Goal: Check status

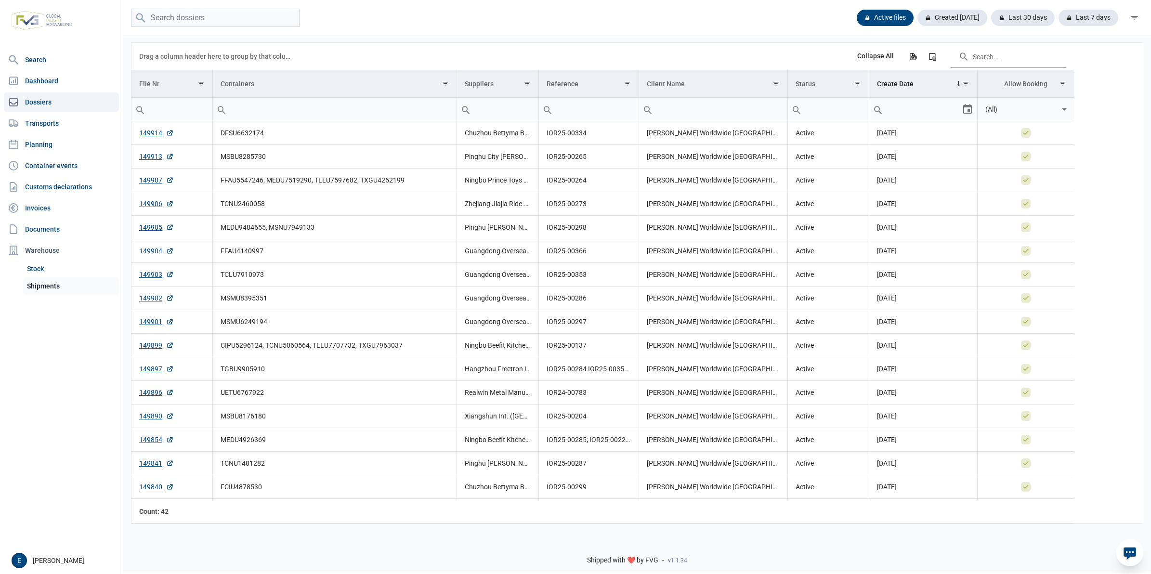
click at [56, 279] on link "Shipments" at bounding box center [71, 285] width 96 height 17
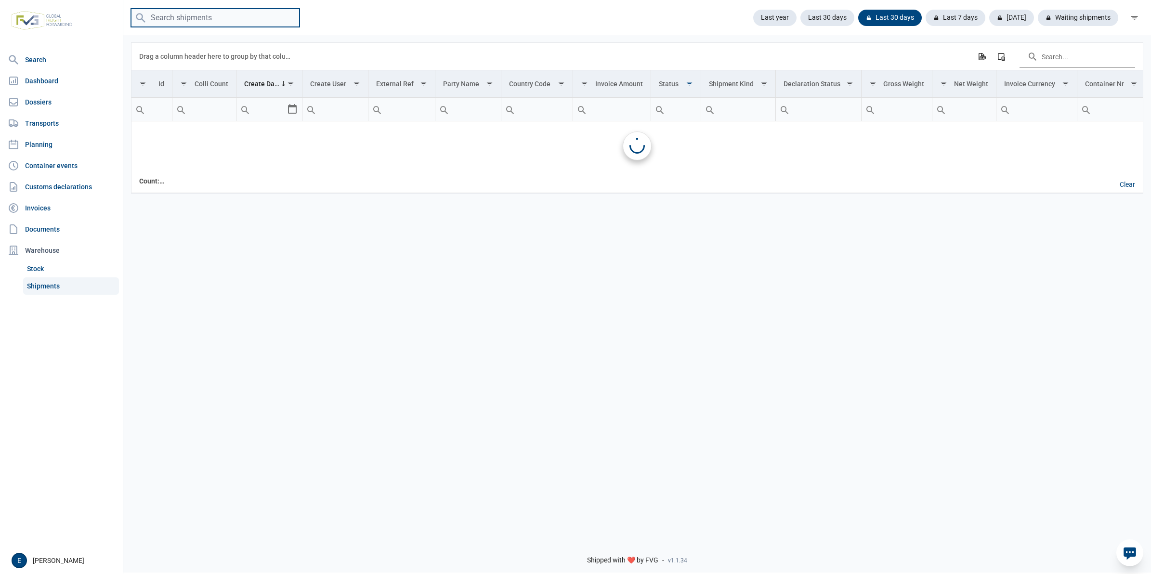
click at [206, 19] on input "search" at bounding box center [215, 18] width 169 height 19
type input "2405"
click at [206, 23] on input "2405" at bounding box center [215, 18] width 169 height 19
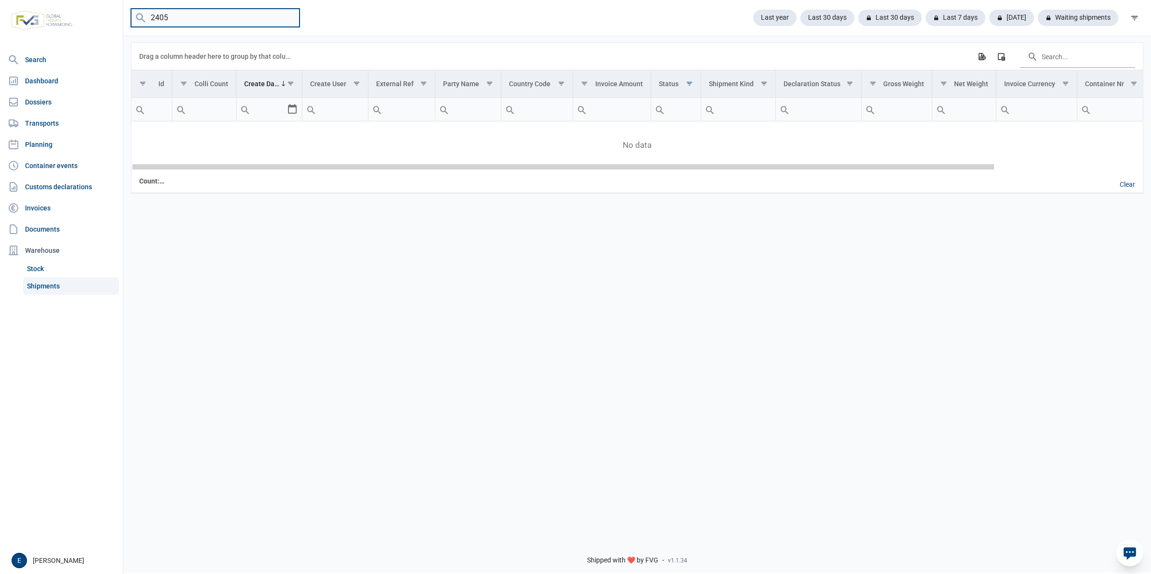
drag, startPoint x: 938, startPoint y: 169, endPoint x: 487, endPoint y: 200, distance: 451.9
click at [487, 200] on body "For evaluation purposes only. Redistribution prohibited. Please register an exi…" at bounding box center [575, 270] width 1151 height 574
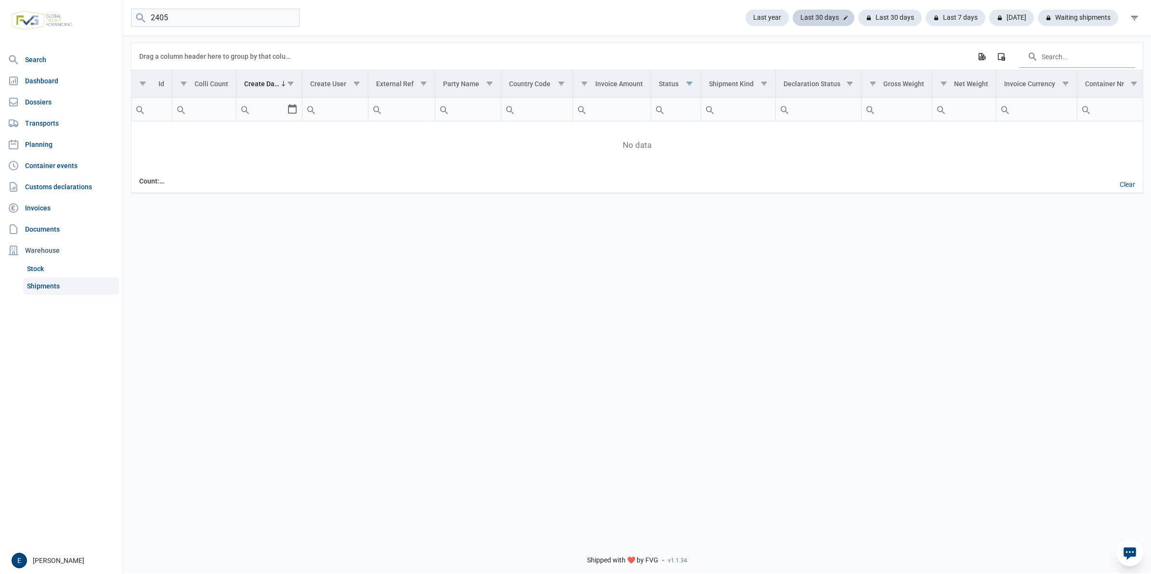
click at [858, 17] on div "Last 30 days" at bounding box center [890, 18] width 64 height 16
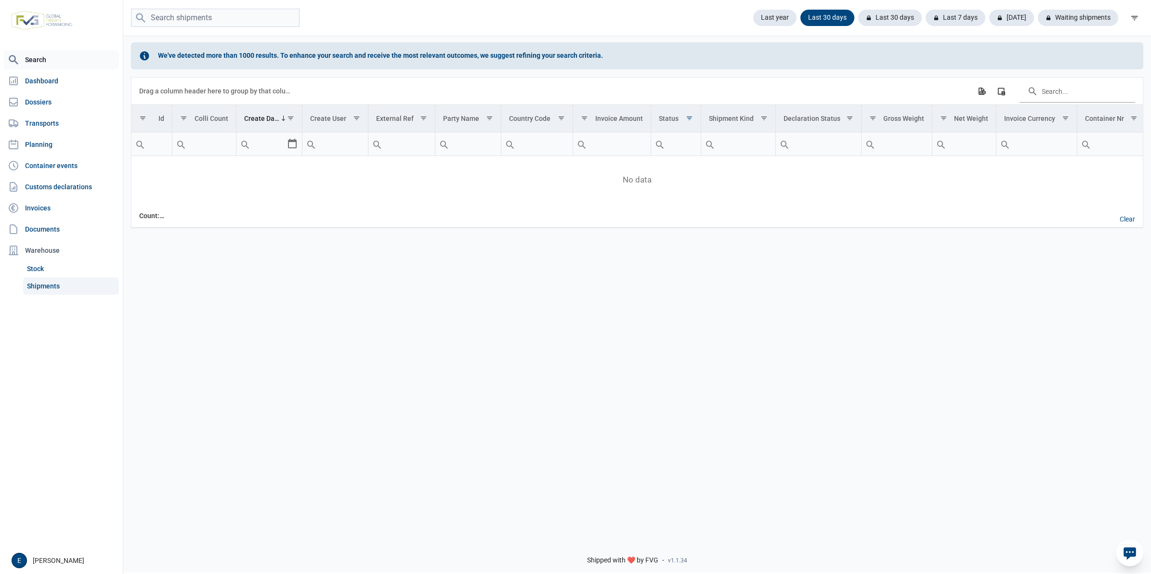
click at [78, 57] on link "Search" at bounding box center [61, 59] width 115 height 19
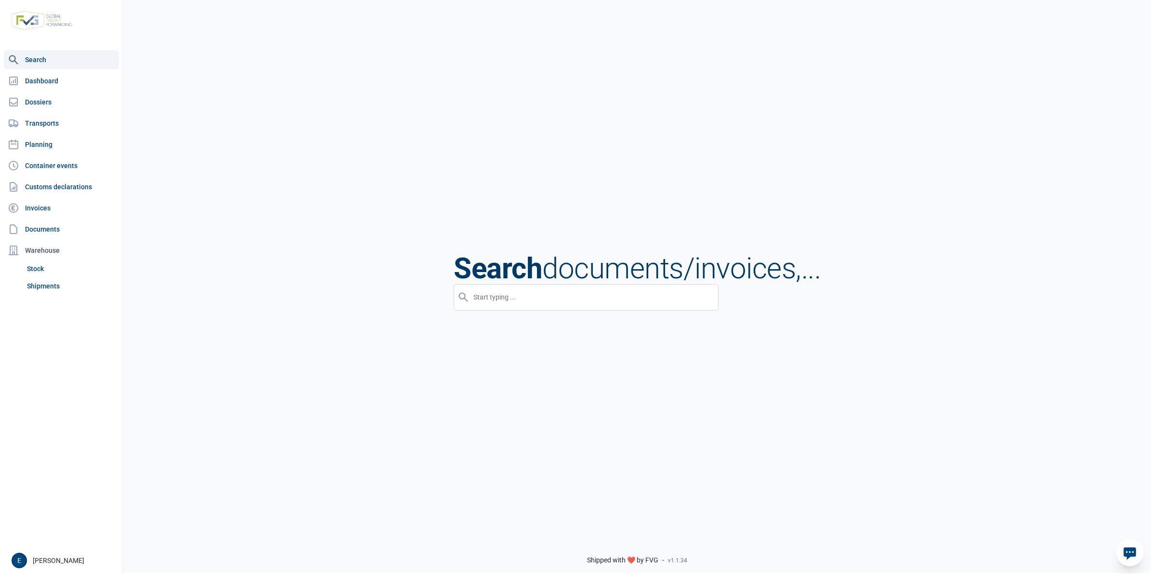
click at [77, 70] on nav "Search Dashboard Dossiers Transports Planning Container events Customs declarat…" at bounding box center [61, 298] width 123 height 497
click at [68, 78] on link "Dashboard" at bounding box center [61, 80] width 115 height 19
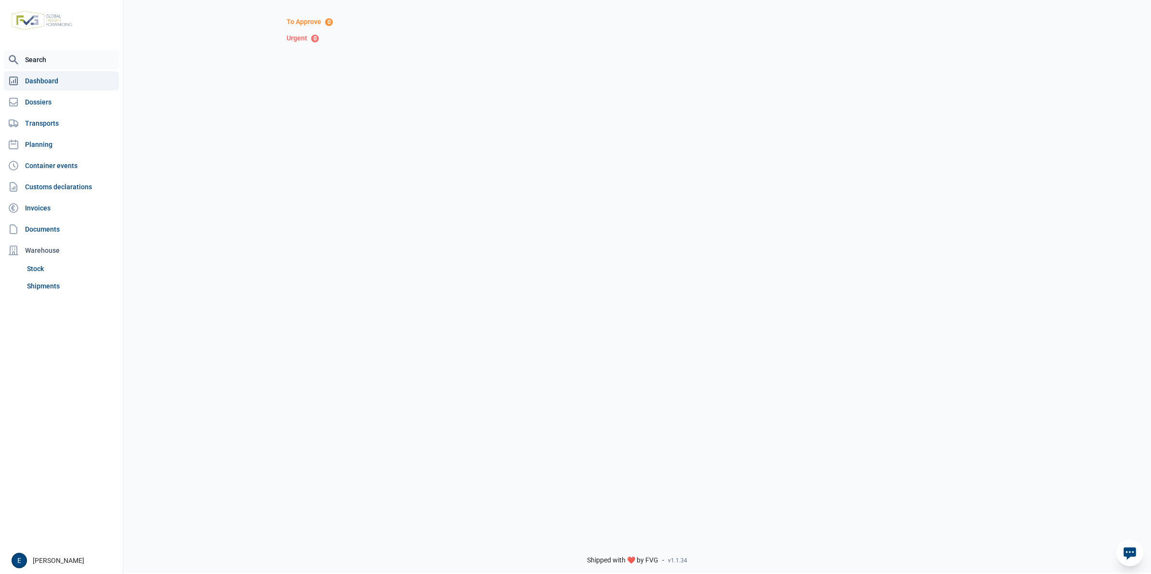
click at [69, 65] on link "Search" at bounding box center [61, 59] width 115 height 19
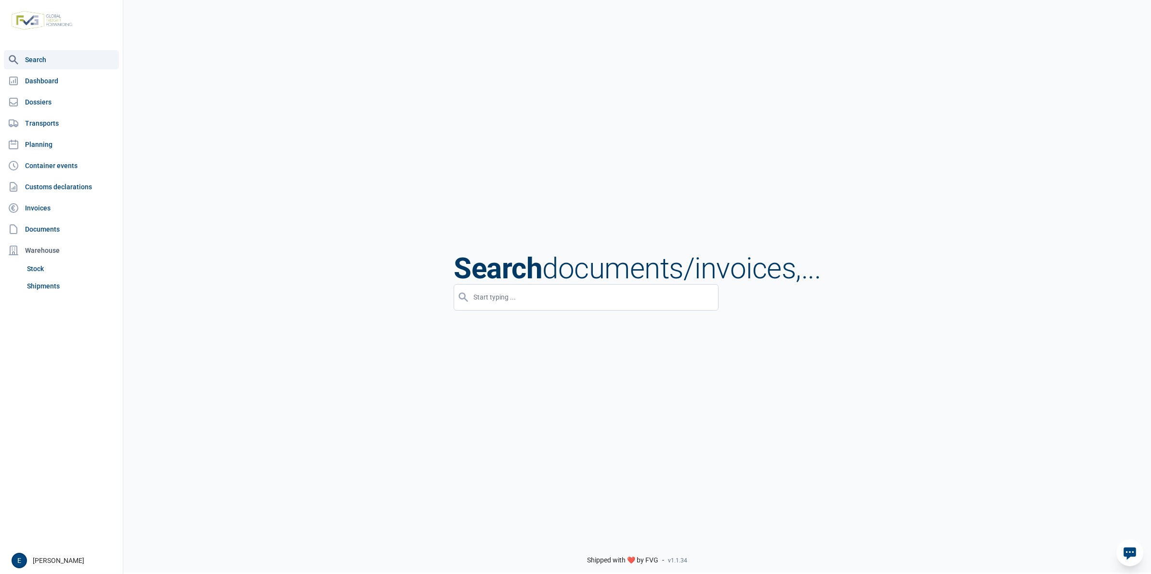
click at [608, 292] on input "input" at bounding box center [586, 297] width 265 height 26
paste input "25BE000003457816B4"
type input "25BE000003457816B4"
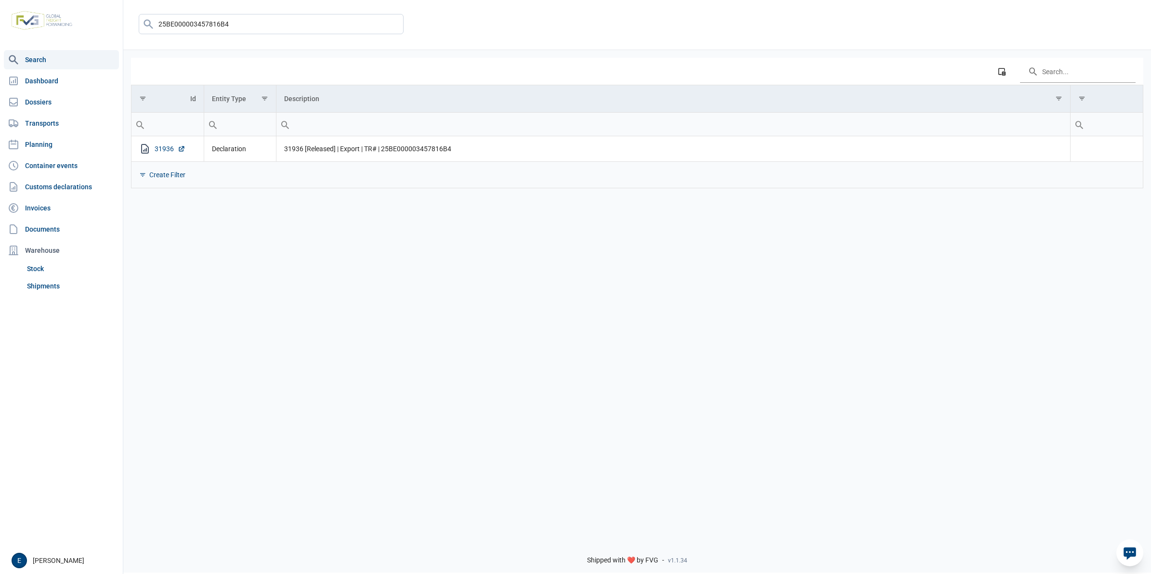
click at [167, 146] on link "31936" at bounding box center [170, 149] width 31 height 10
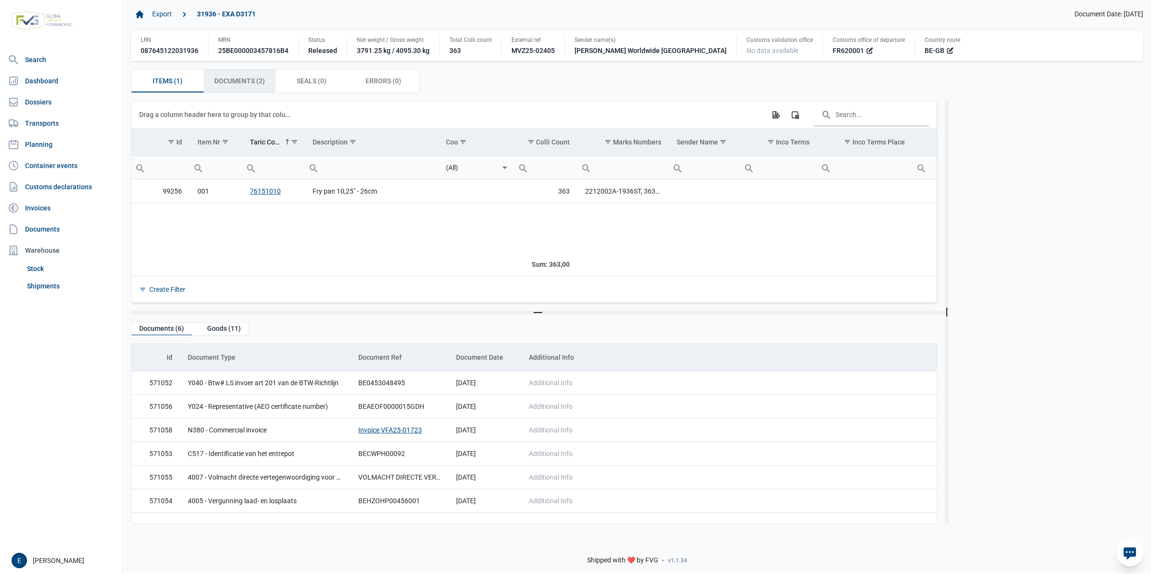
drag, startPoint x: 250, startPoint y: 85, endPoint x: 364, endPoint y: 9, distance: 136.8
click at [250, 85] on span "Documents (2) Documents (2)" at bounding box center [239, 81] width 51 height 12
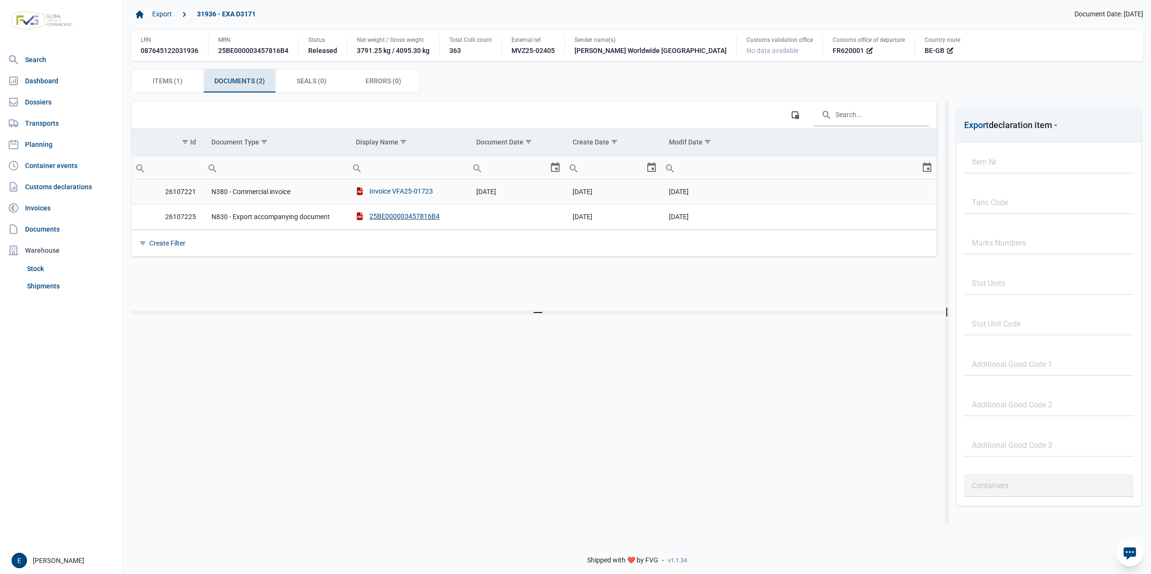
click at [420, 196] on div "Invoice VFA25-01723" at bounding box center [394, 191] width 77 height 10
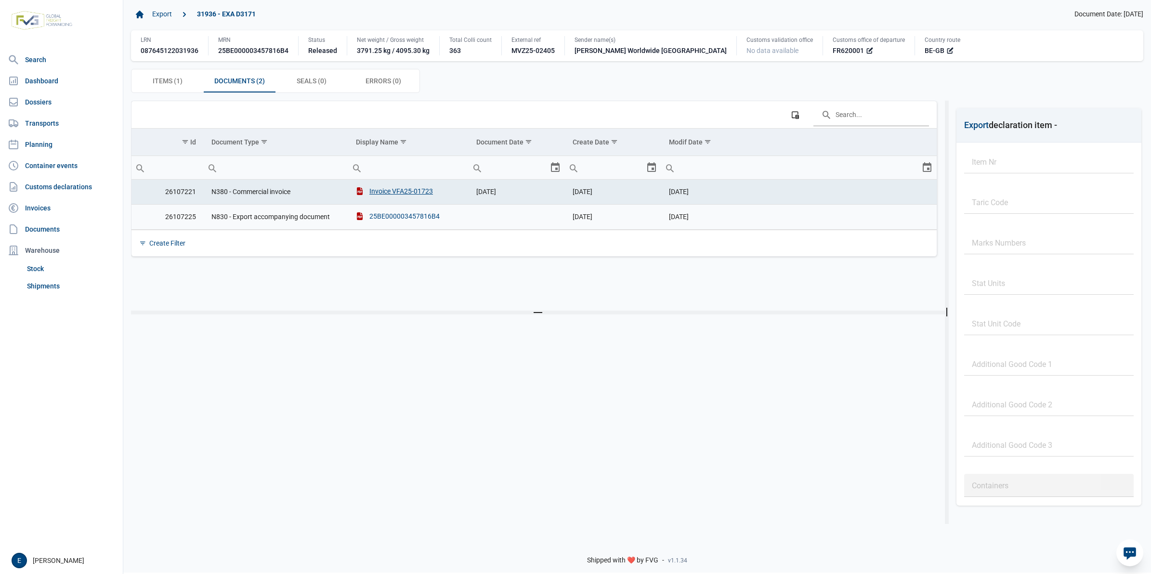
click at [397, 220] on div "25BE000003457816B4" at bounding box center [398, 216] width 84 height 10
